Goal: Transaction & Acquisition: Book appointment/travel/reservation

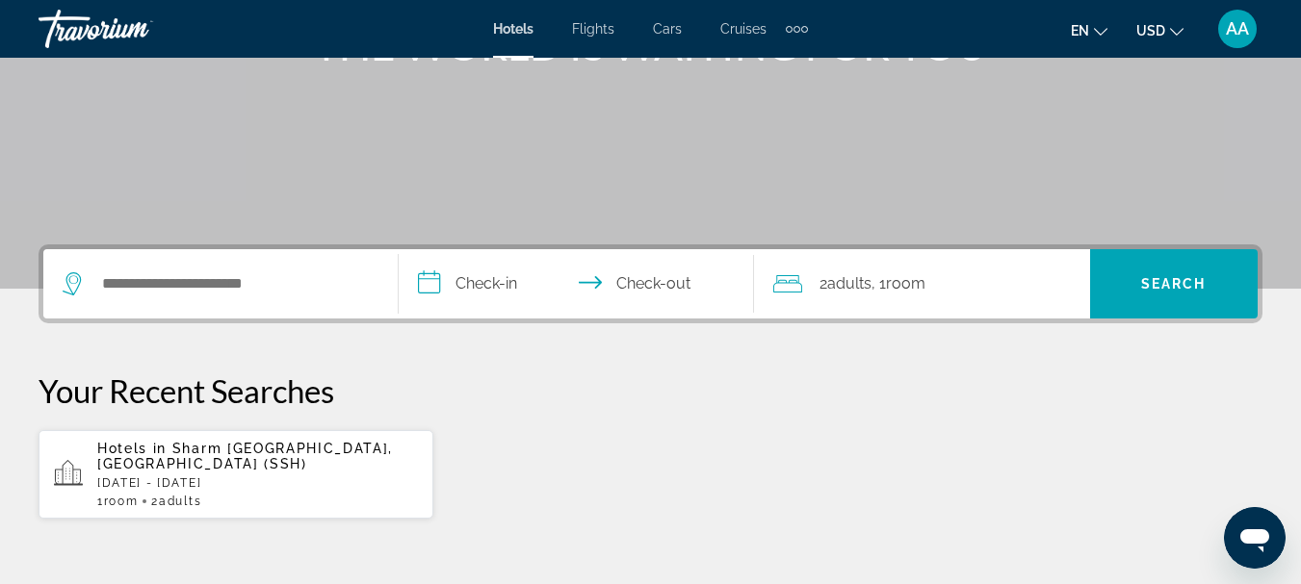
scroll to position [385, 0]
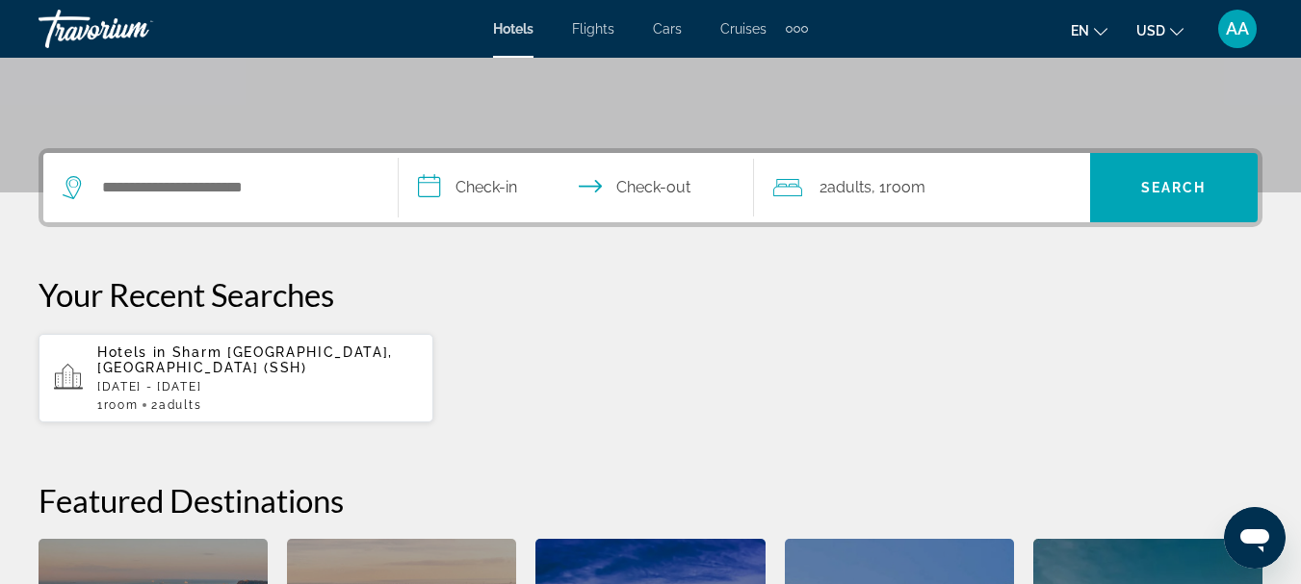
click at [193, 357] on span "Sharm El Sheikh, Egypt (SSH)" at bounding box center [245, 360] width 296 height 31
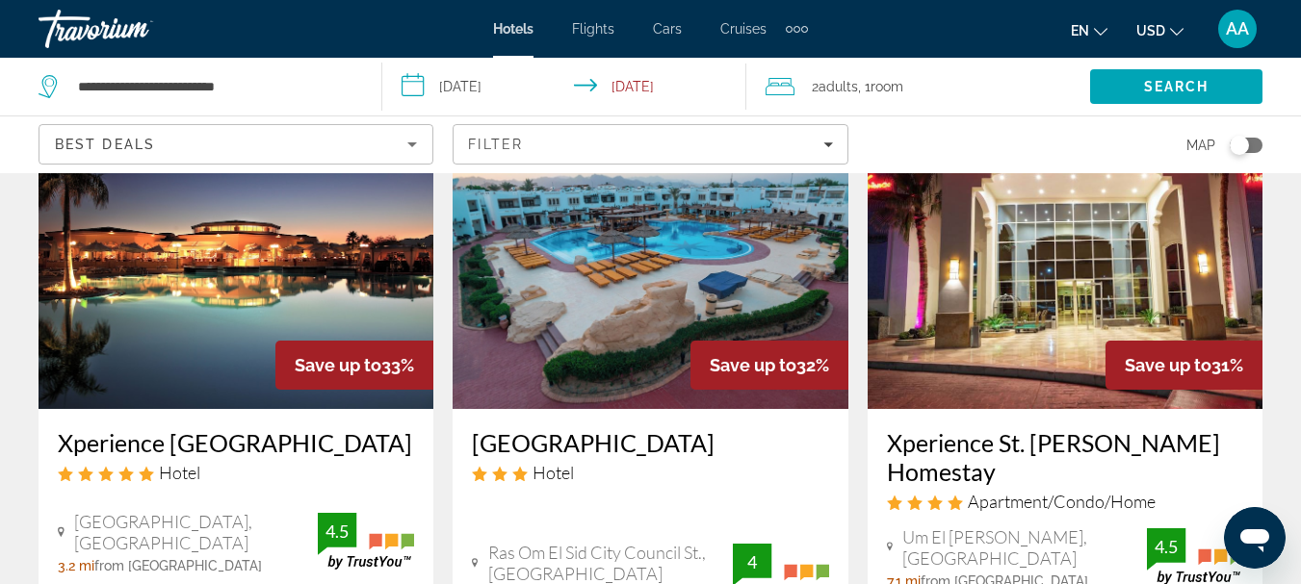
scroll to position [2311, 0]
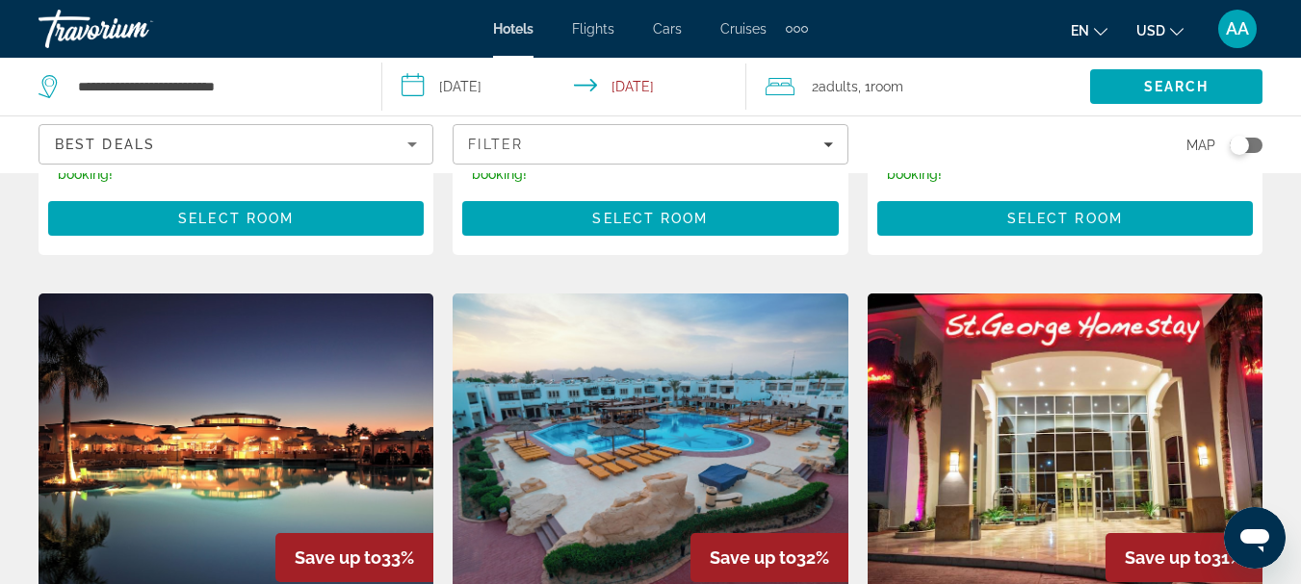
click at [1015, 426] on img "Main content" at bounding box center [1064, 448] width 395 height 308
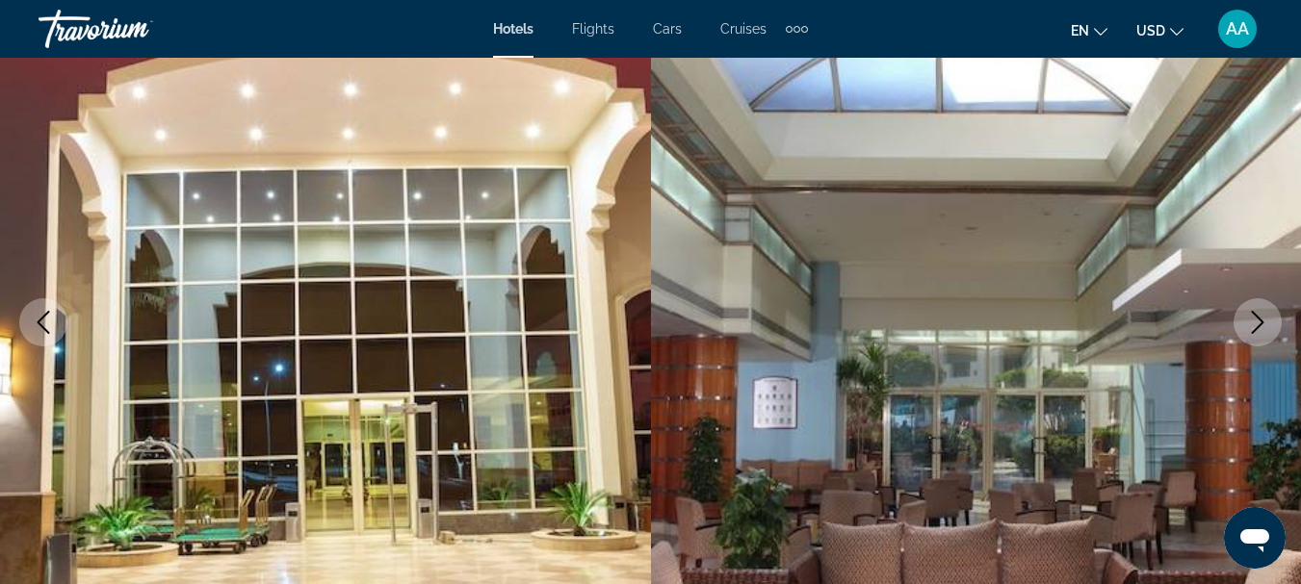
scroll to position [385, 0]
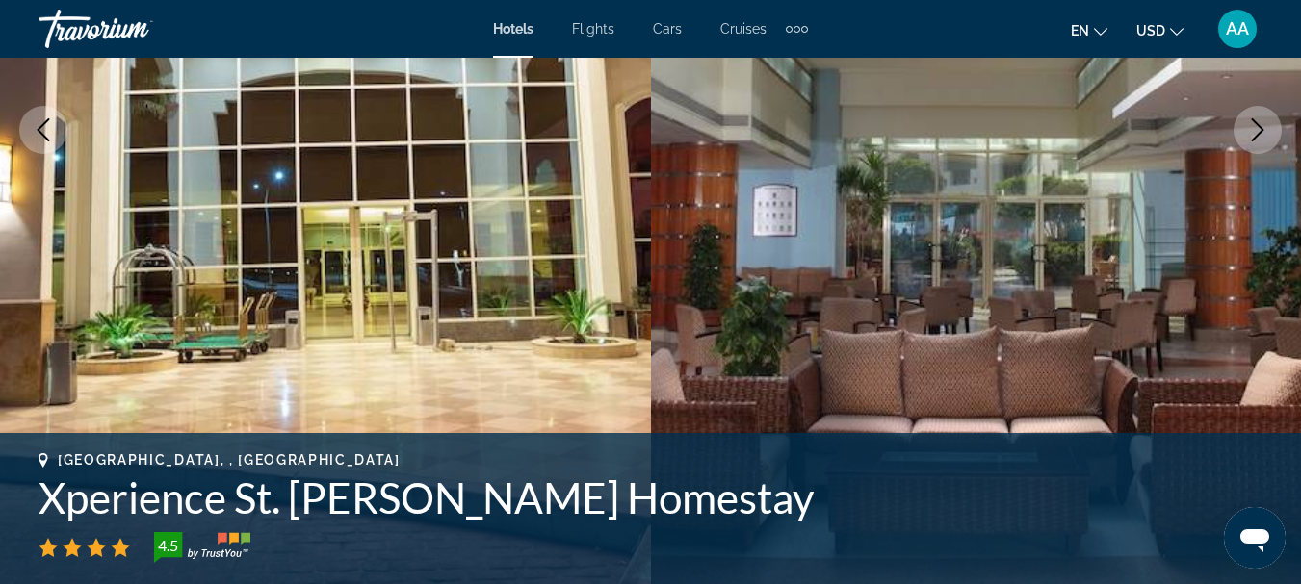
click at [1252, 133] on icon "Next image" at bounding box center [1257, 129] width 23 height 23
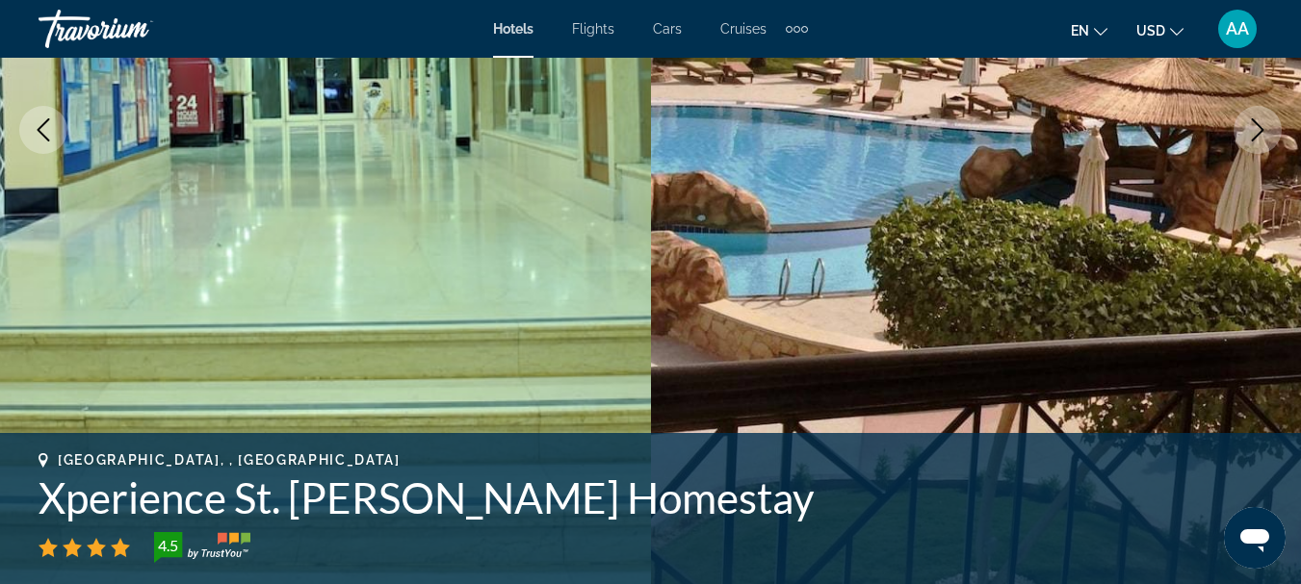
scroll to position [289, 0]
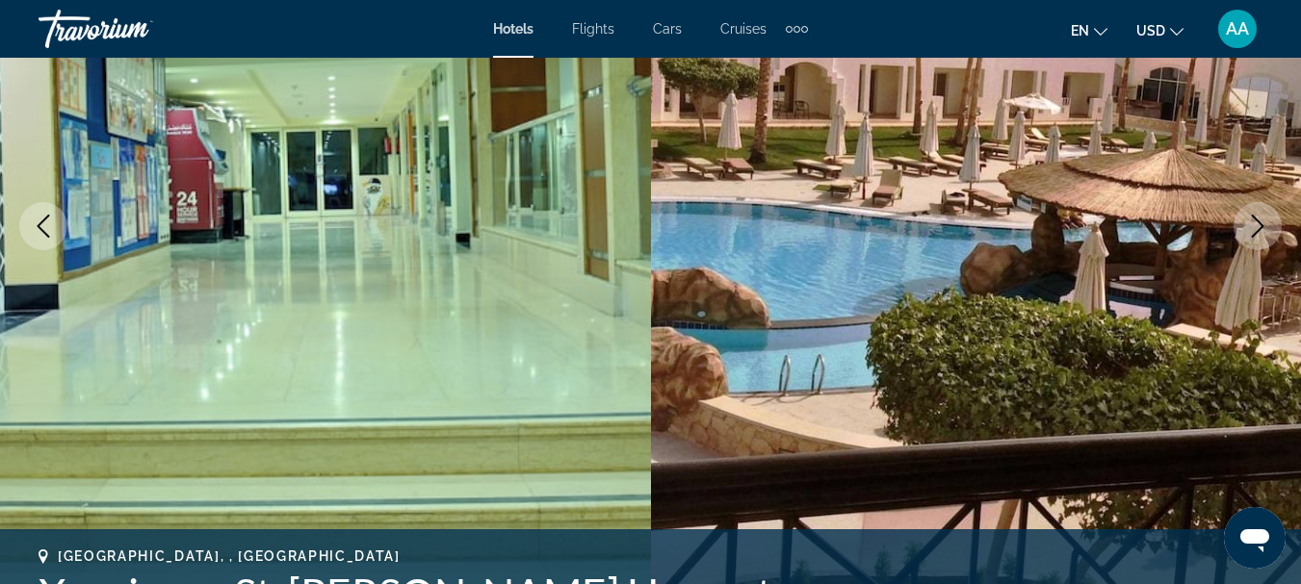
click at [1242, 224] on button "Next image" at bounding box center [1257, 226] width 48 height 48
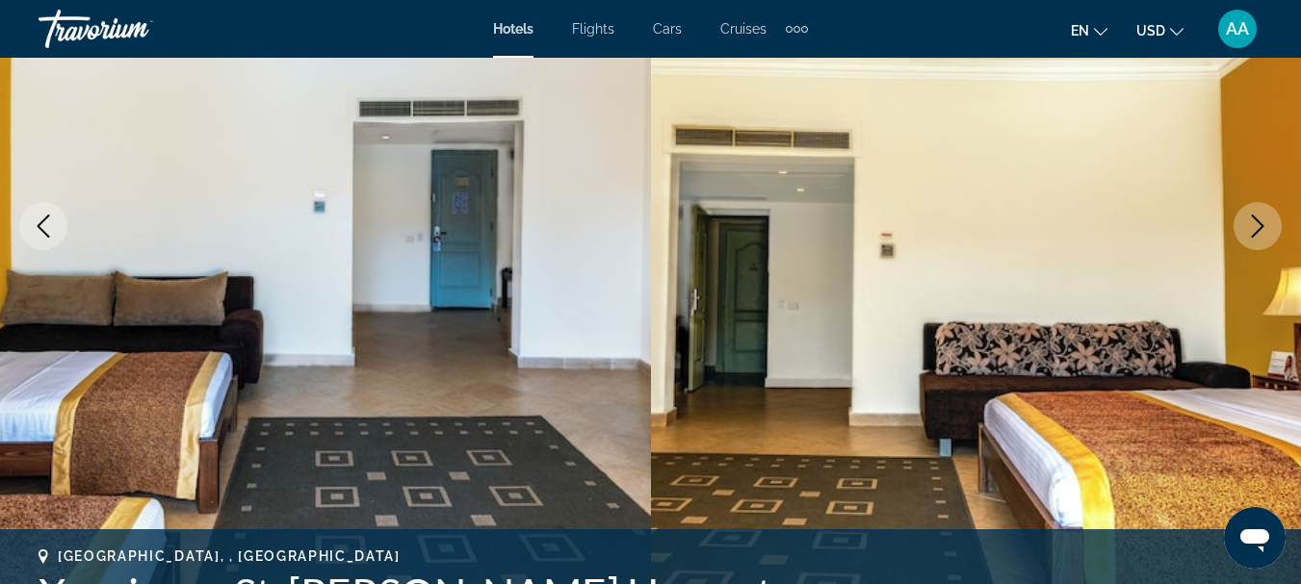
click at [1242, 224] on button "Next image" at bounding box center [1257, 226] width 48 height 48
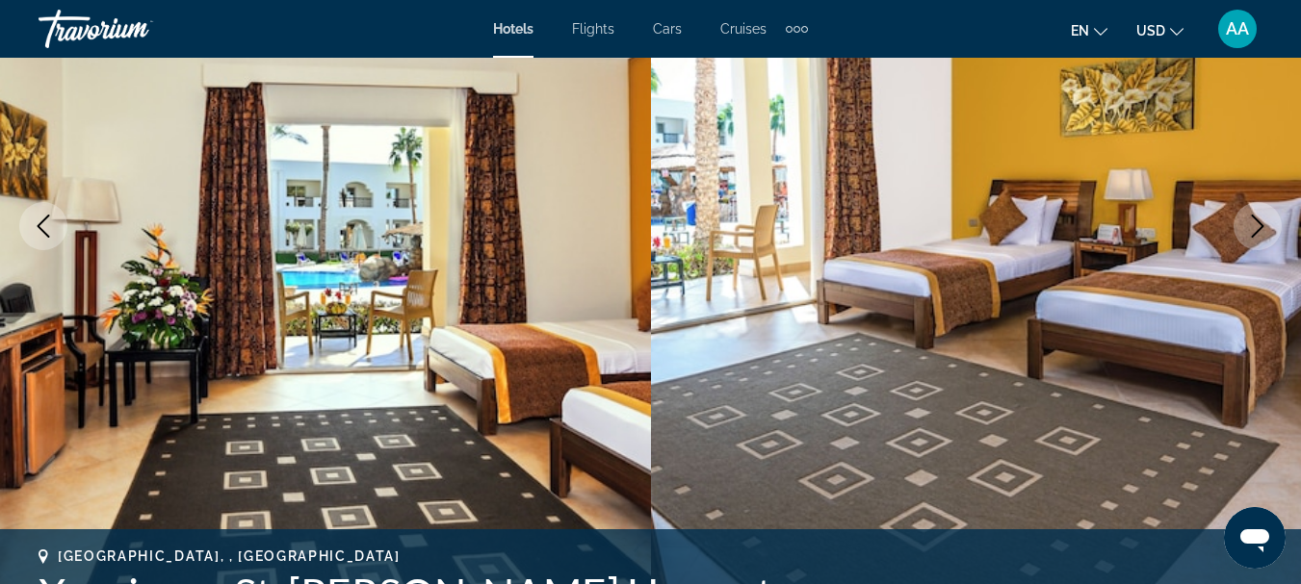
click at [1246, 221] on icon "Next image" at bounding box center [1257, 226] width 23 height 23
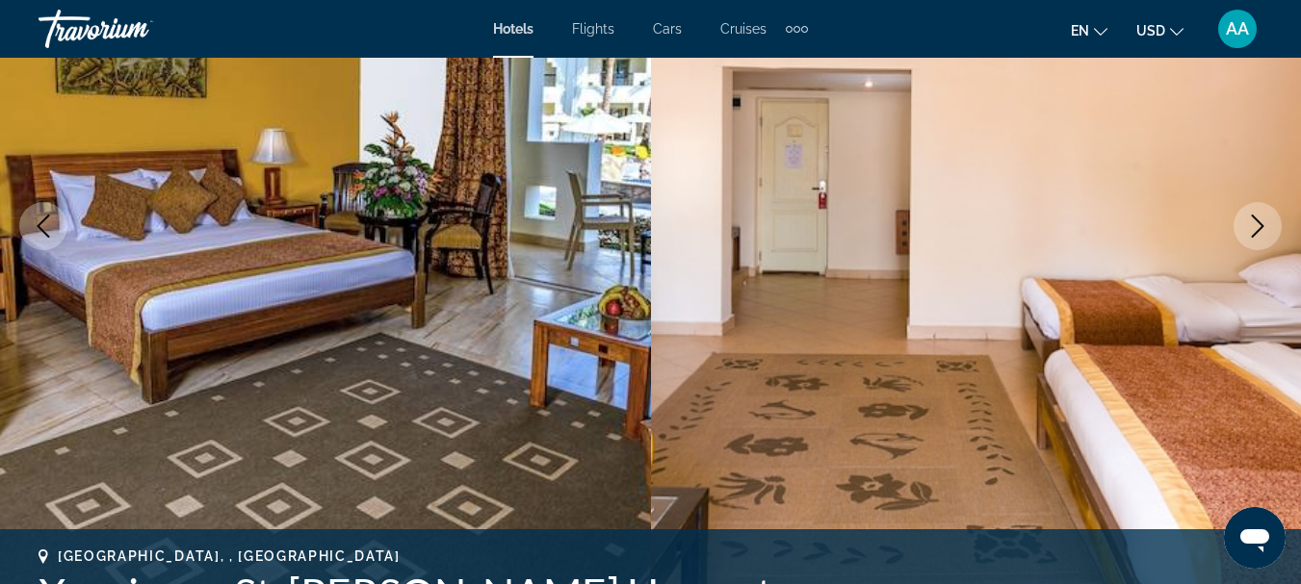
click at [1246, 221] on icon "Next image" at bounding box center [1257, 226] width 23 height 23
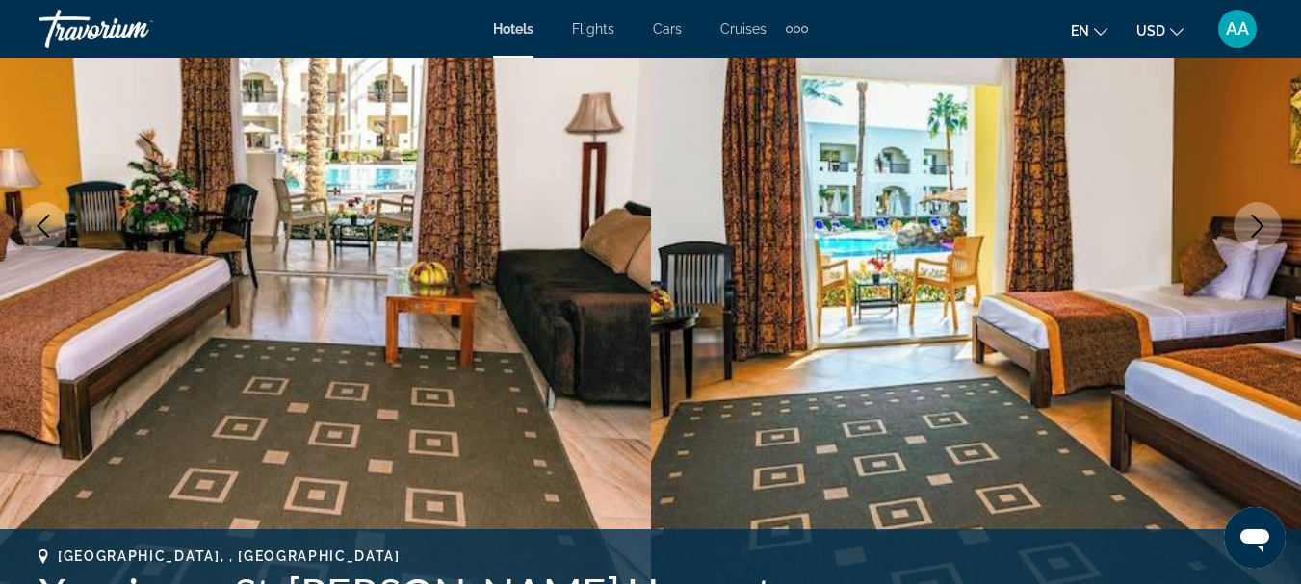
click at [1246, 221] on icon "Next image" at bounding box center [1257, 226] width 23 height 23
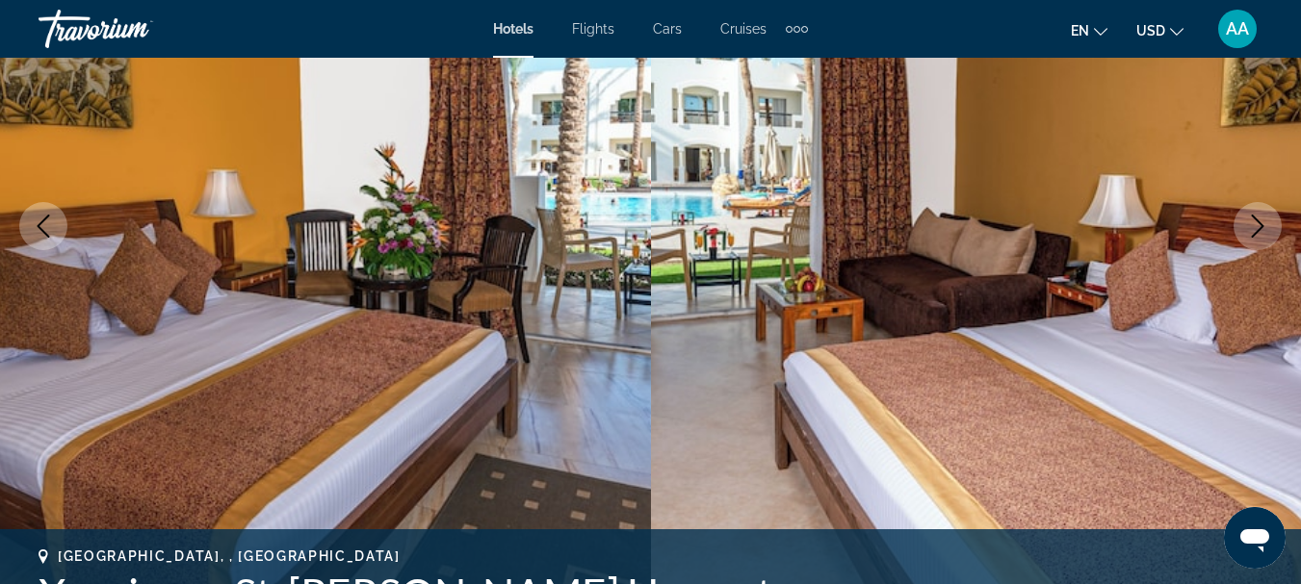
click at [1246, 221] on icon "Next image" at bounding box center [1257, 226] width 23 height 23
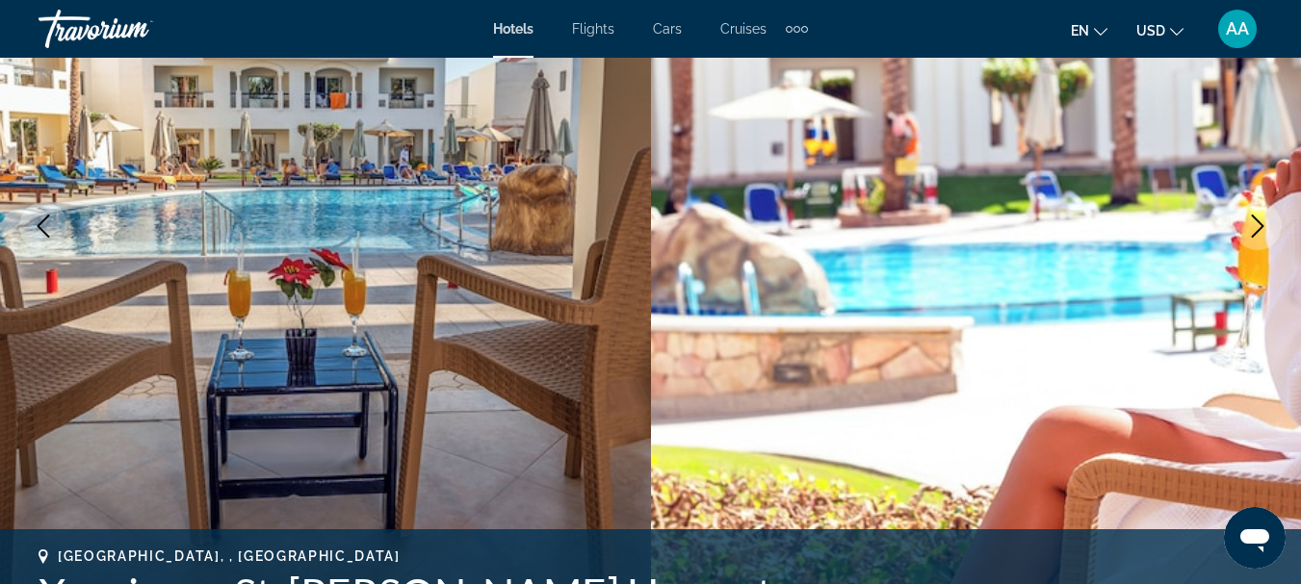
click at [1256, 223] on icon "Next image" at bounding box center [1257, 226] width 23 height 23
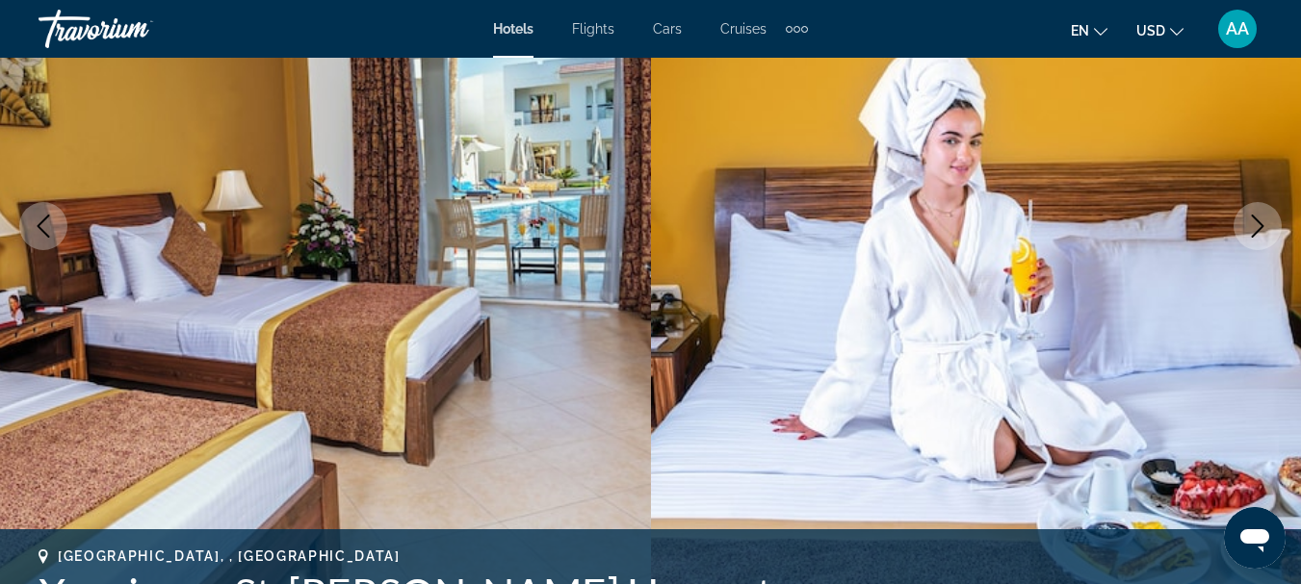
click at [1256, 223] on icon "Next image" at bounding box center [1257, 226] width 23 height 23
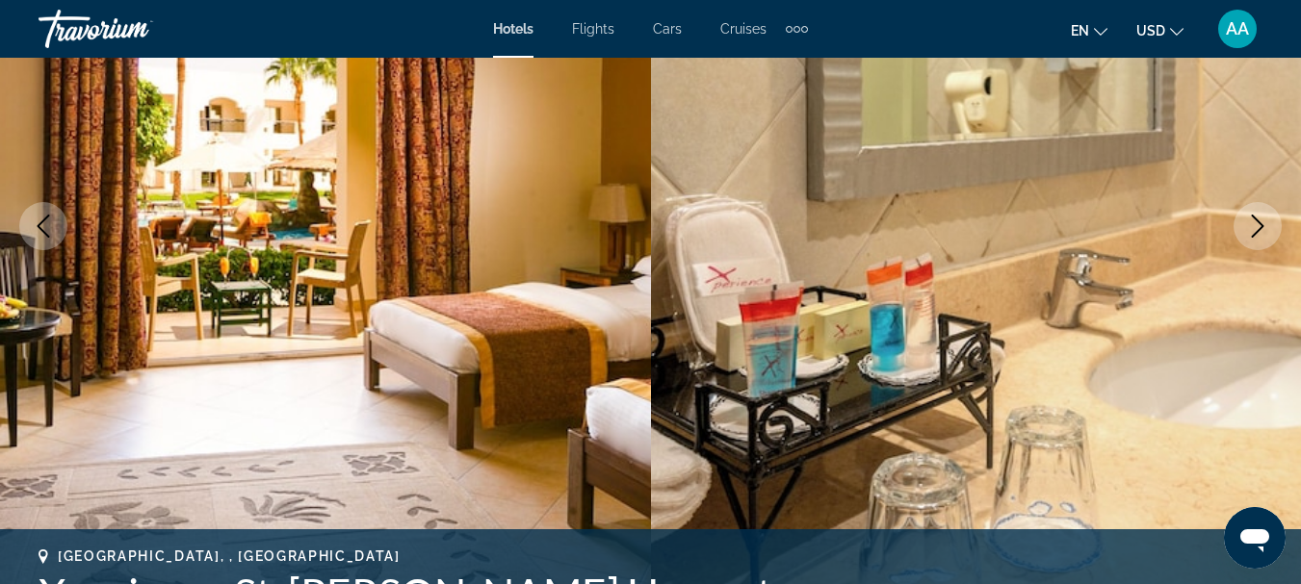
click at [1256, 223] on icon "Next image" at bounding box center [1257, 226] width 23 height 23
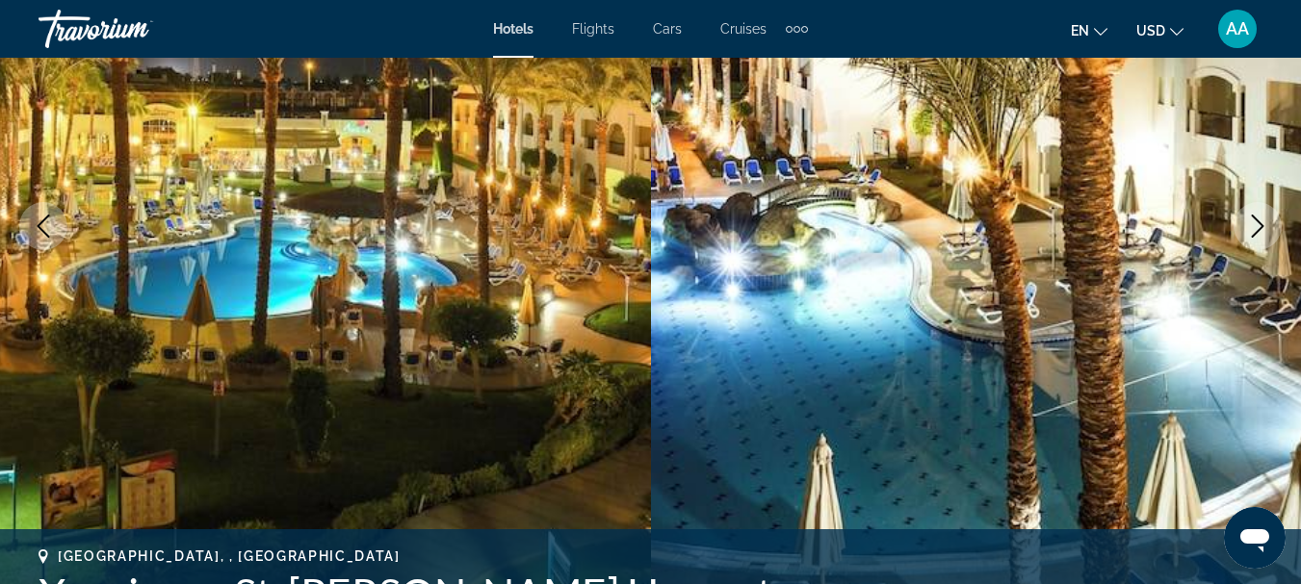
click at [1256, 225] on icon "Next image" at bounding box center [1257, 226] width 23 height 23
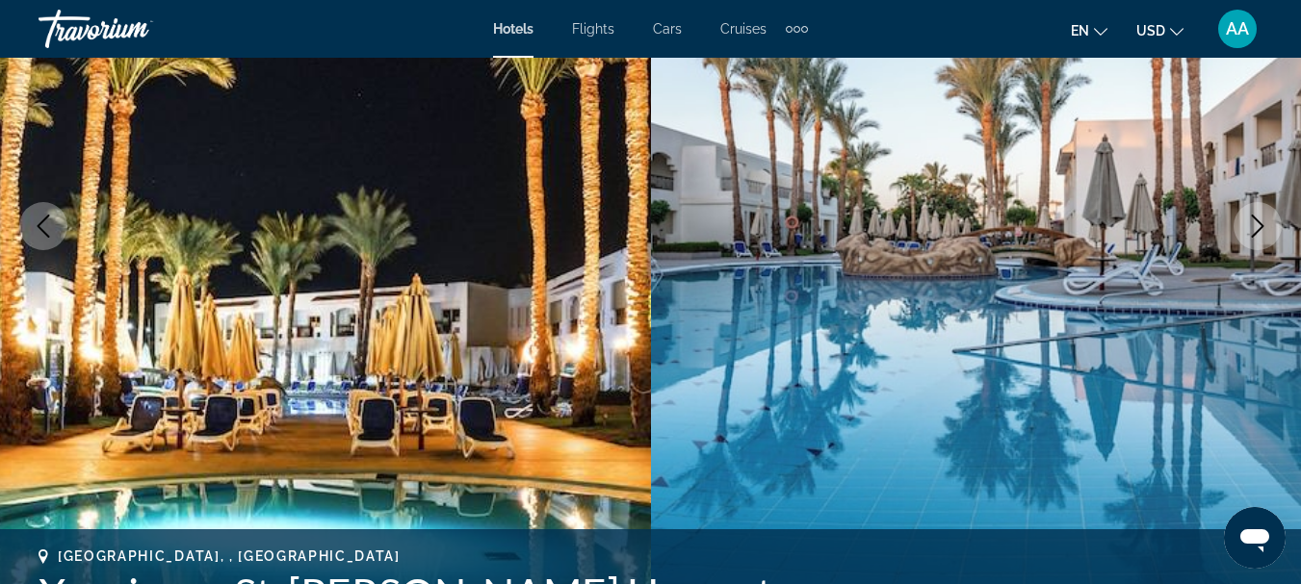
click at [1256, 225] on icon "Next image" at bounding box center [1257, 226] width 23 height 23
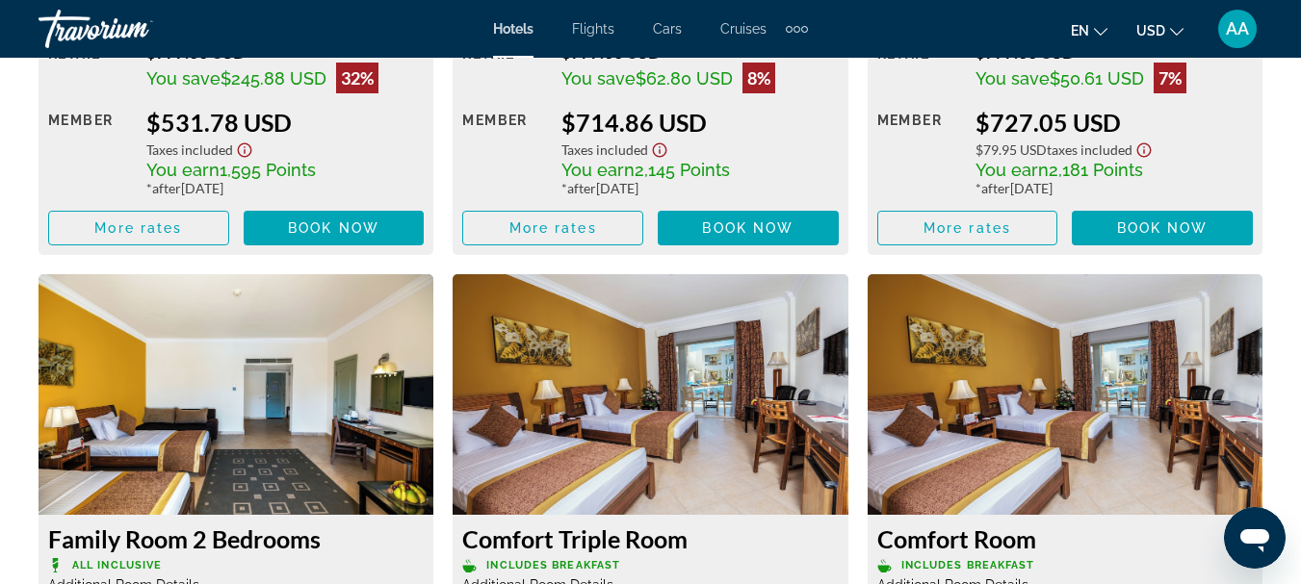
scroll to position [3273, 0]
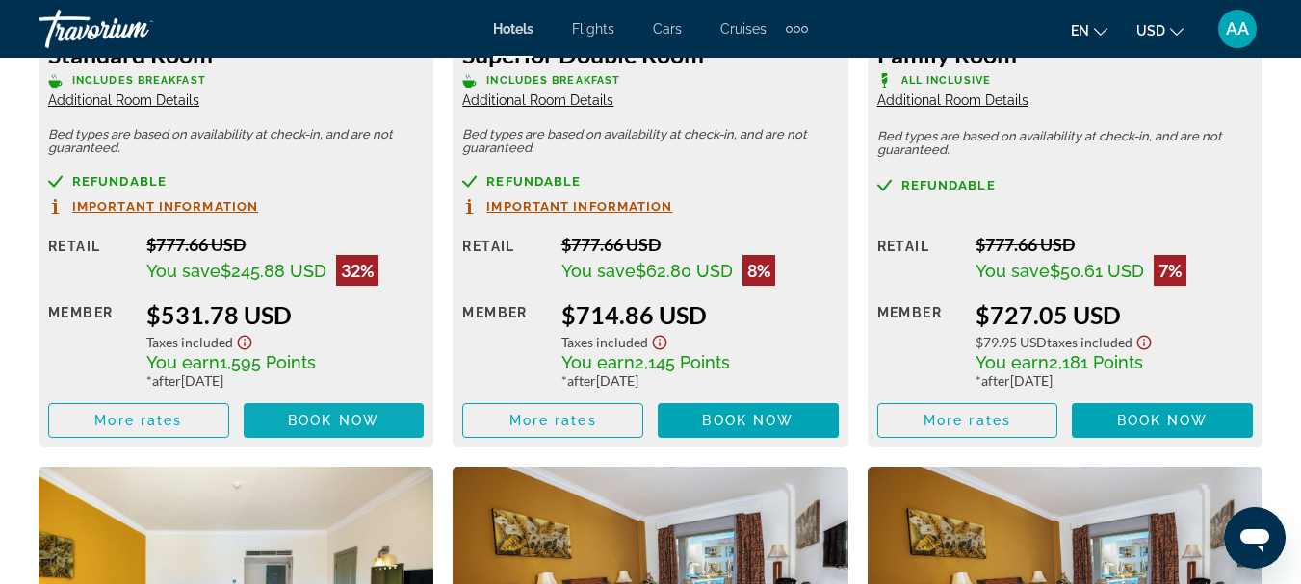
click at [321, 419] on span "Book now" at bounding box center [333, 420] width 91 height 15
